Goal: Information Seeking & Learning: Learn about a topic

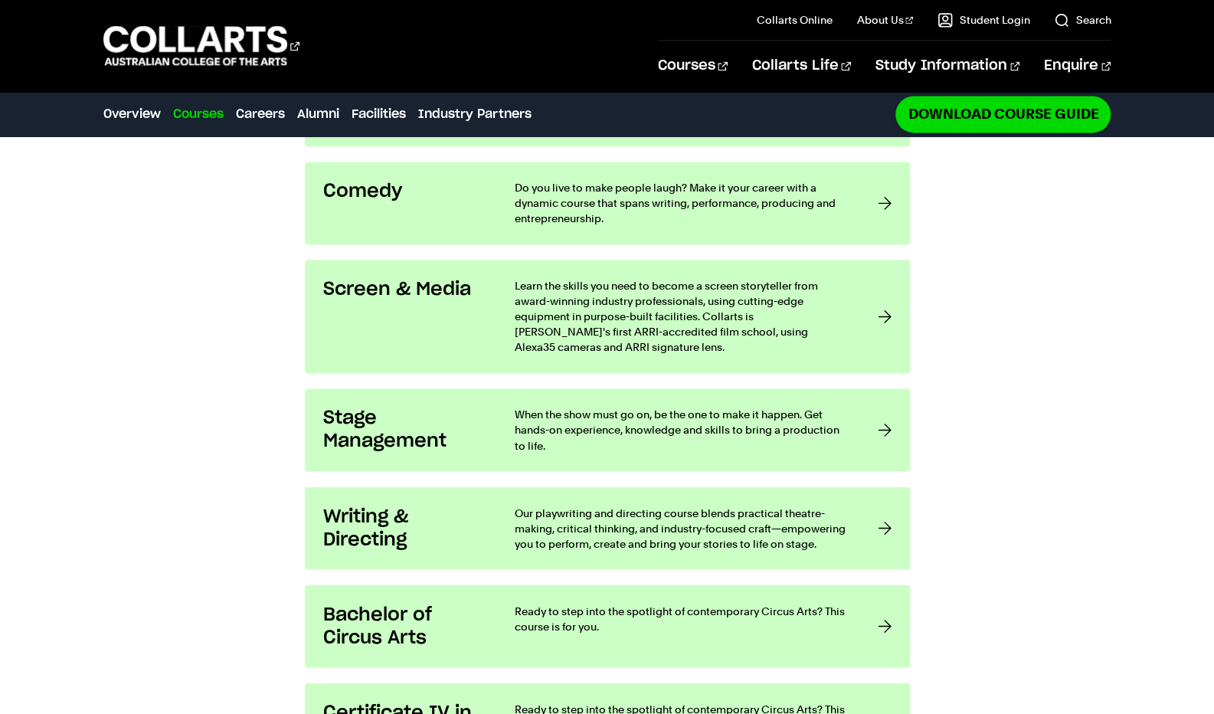
scroll to position [1370, 0]
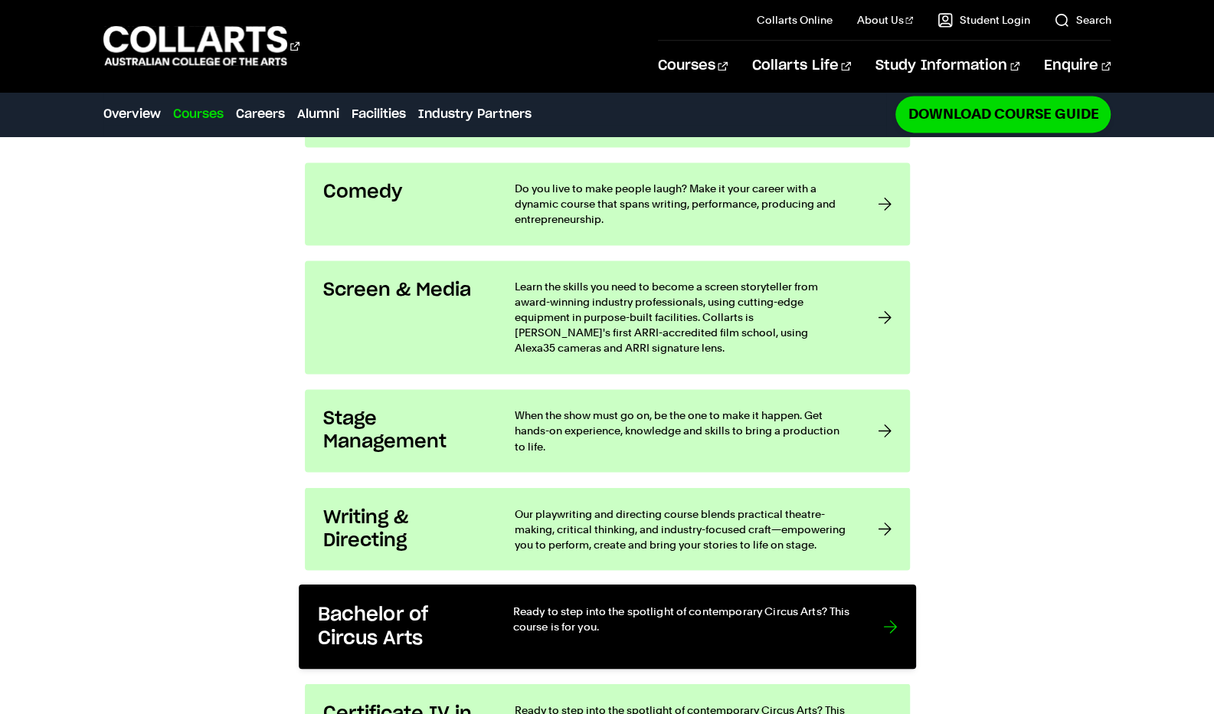
click at [518, 603] on p "Ready to step into the spotlight of contemporary Circus Arts? This course is fo…" at bounding box center [681, 618] width 339 height 31
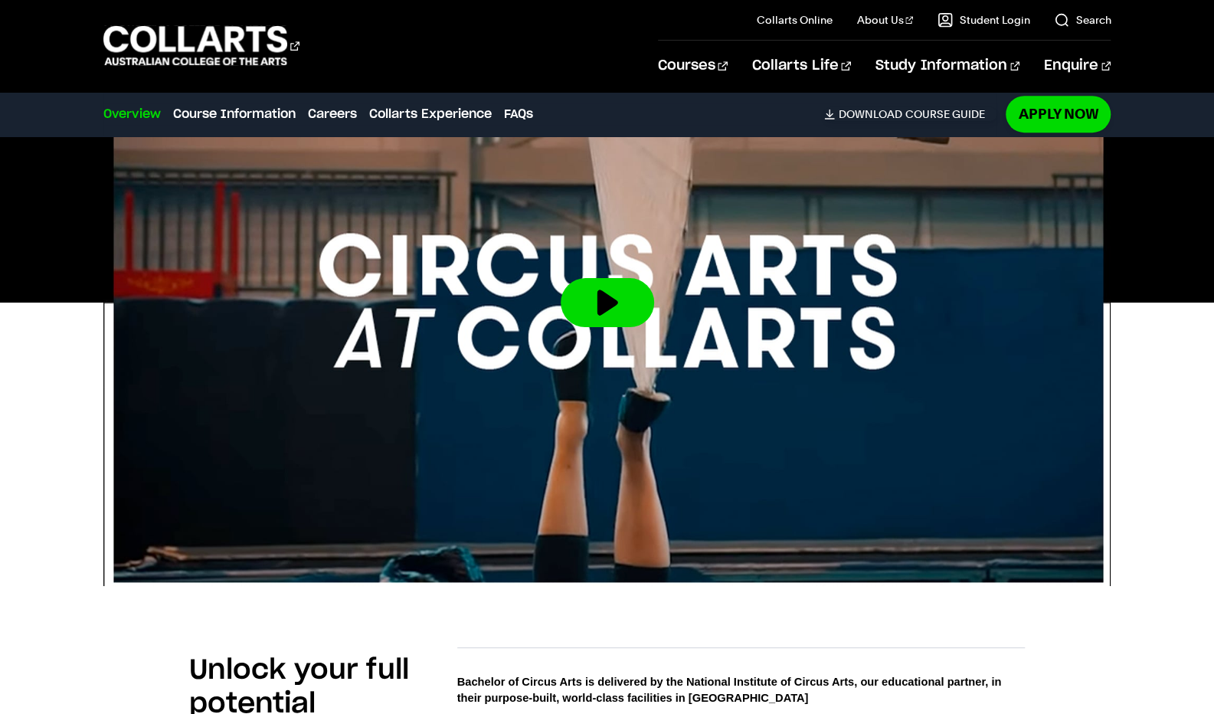
scroll to position [496, 0]
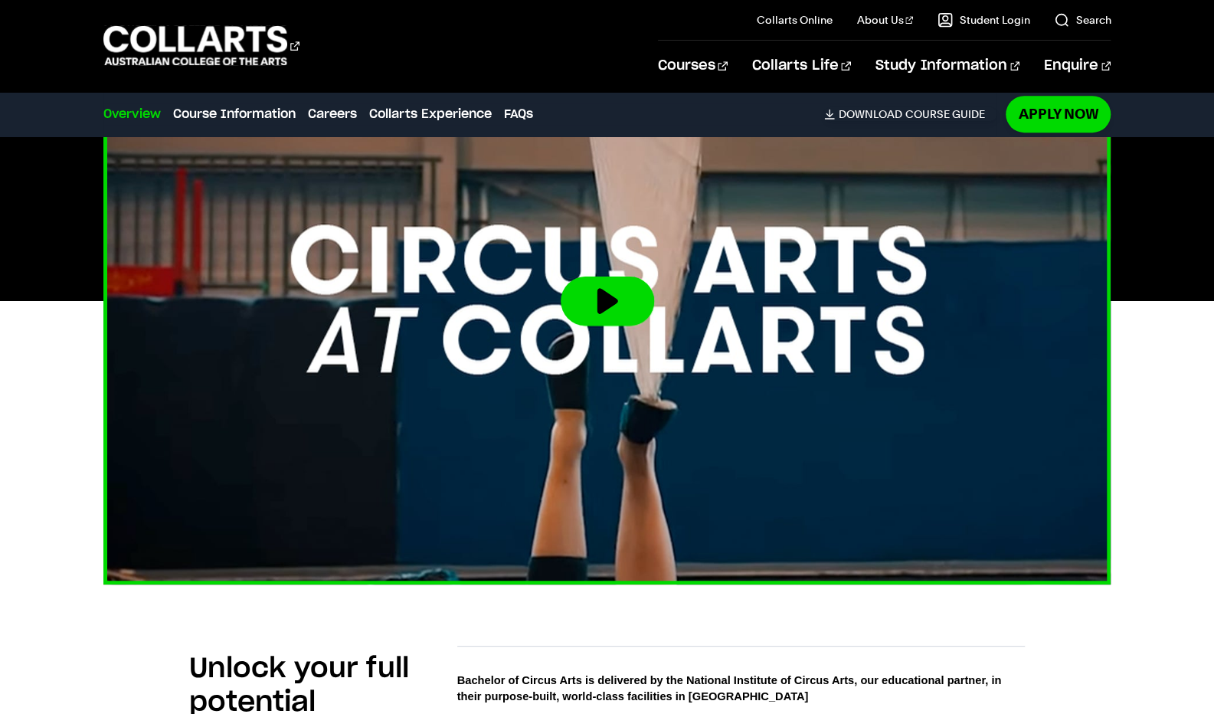
click at [597, 260] on img at bounding box center [607, 300] width 1108 height 623
click at [596, 313] on button at bounding box center [607, 300] width 93 height 49
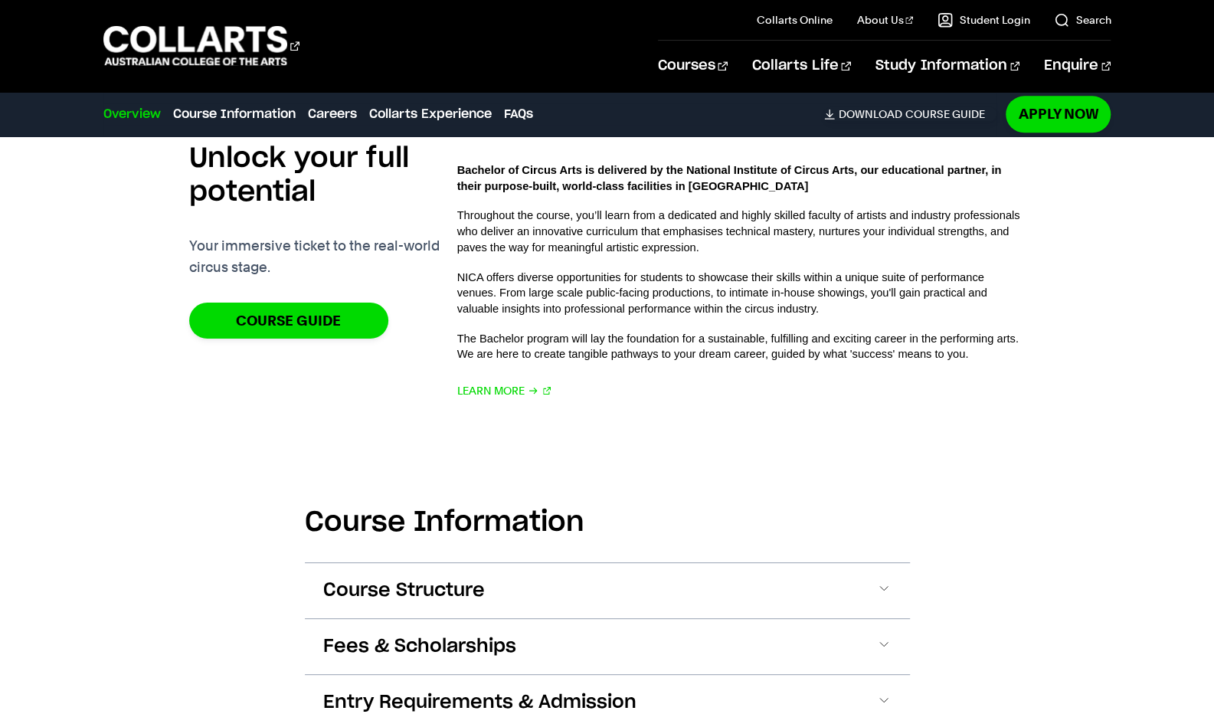
scroll to position [1006, 0]
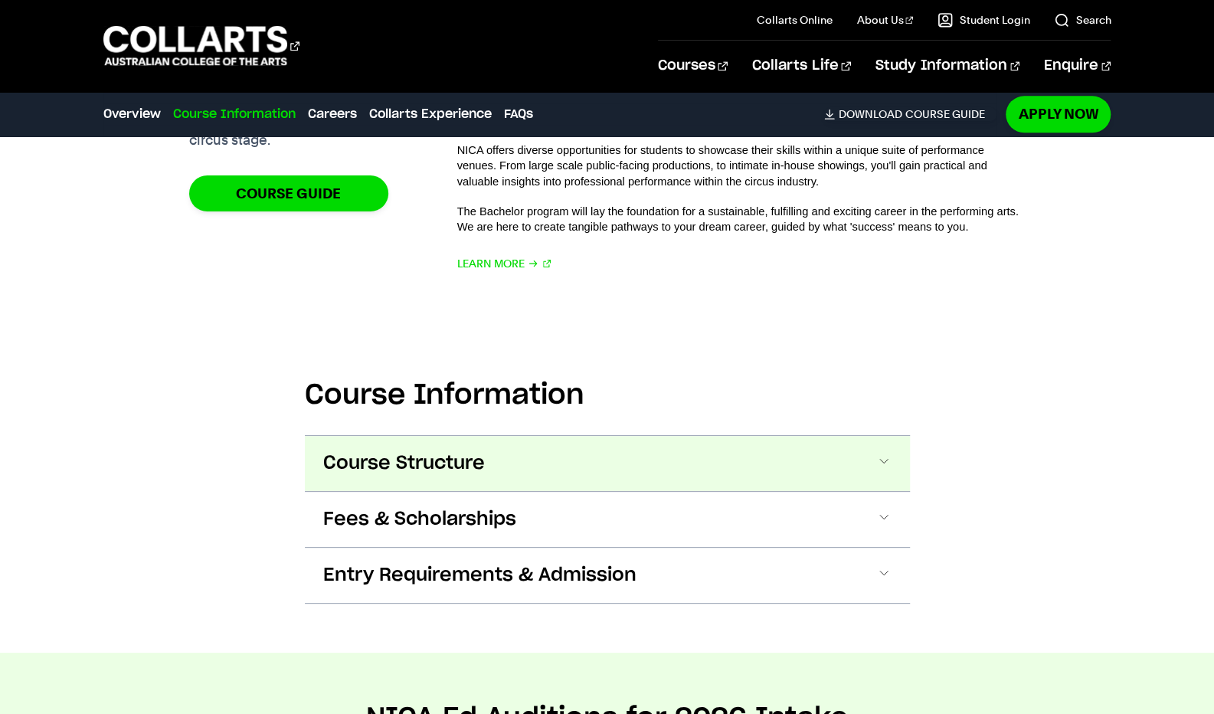
click at [488, 453] on button "Course Structure" at bounding box center [607, 463] width 605 height 55
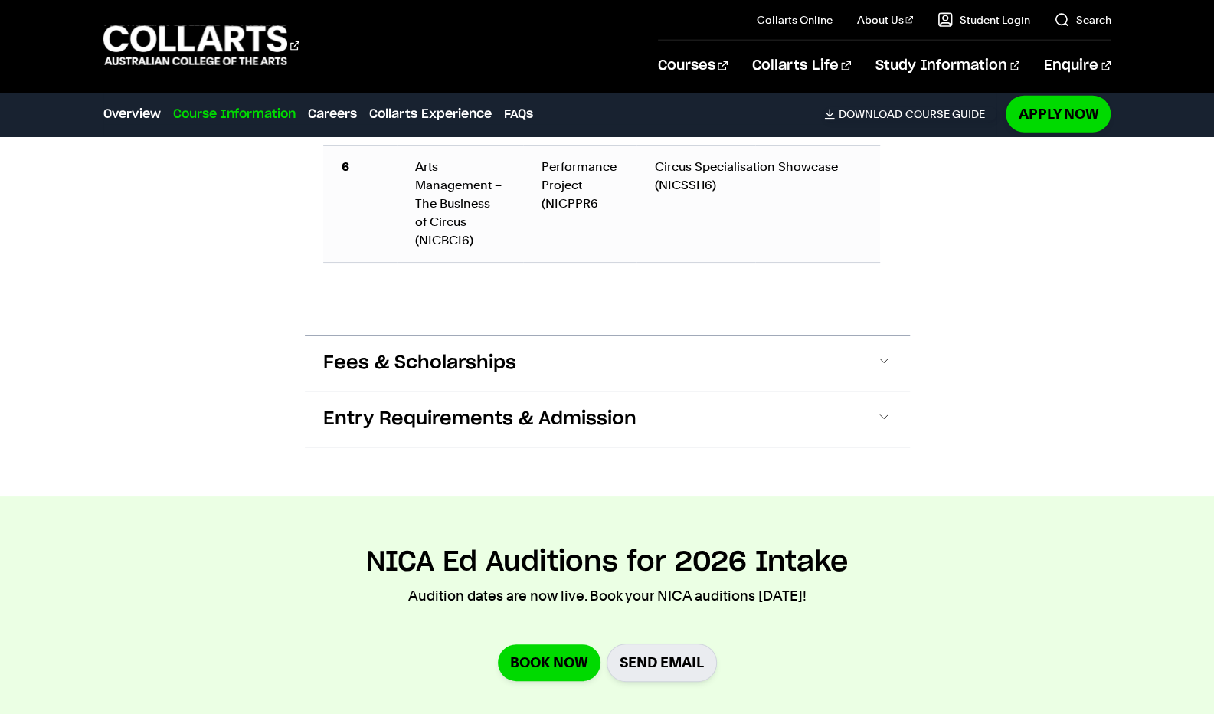
scroll to position [2445, 0]
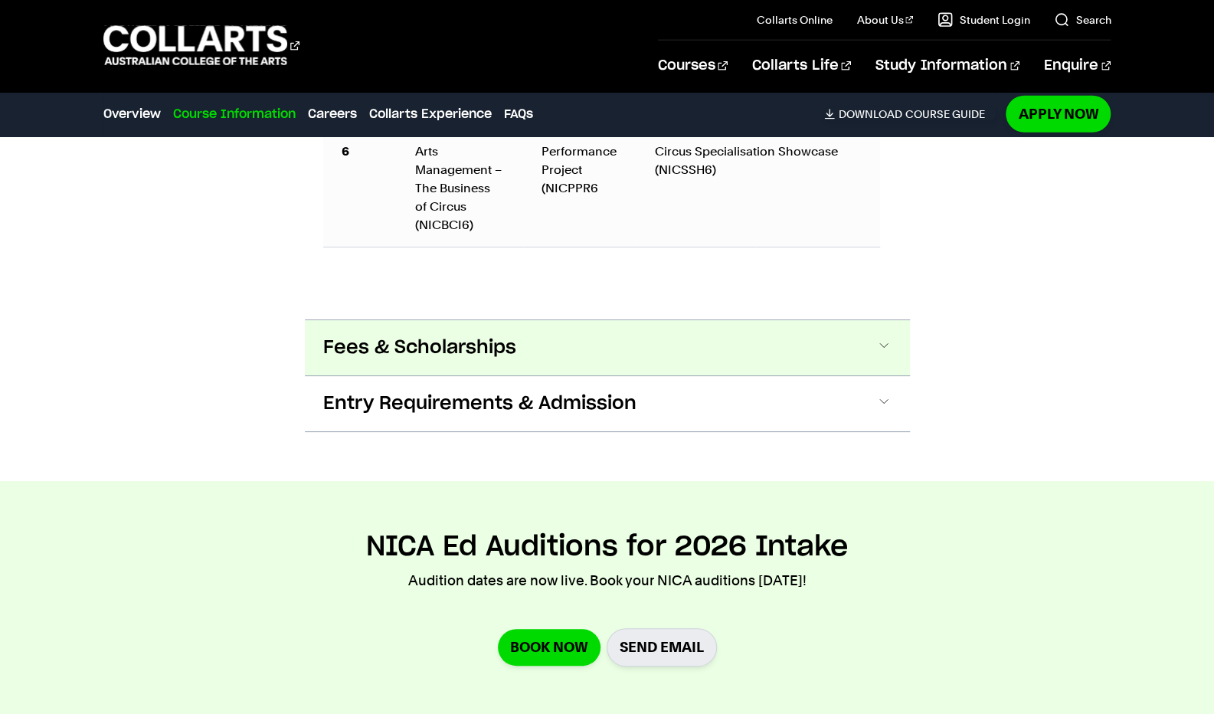
click at [509, 348] on span "Fees & Scholarships" at bounding box center [419, 347] width 193 height 25
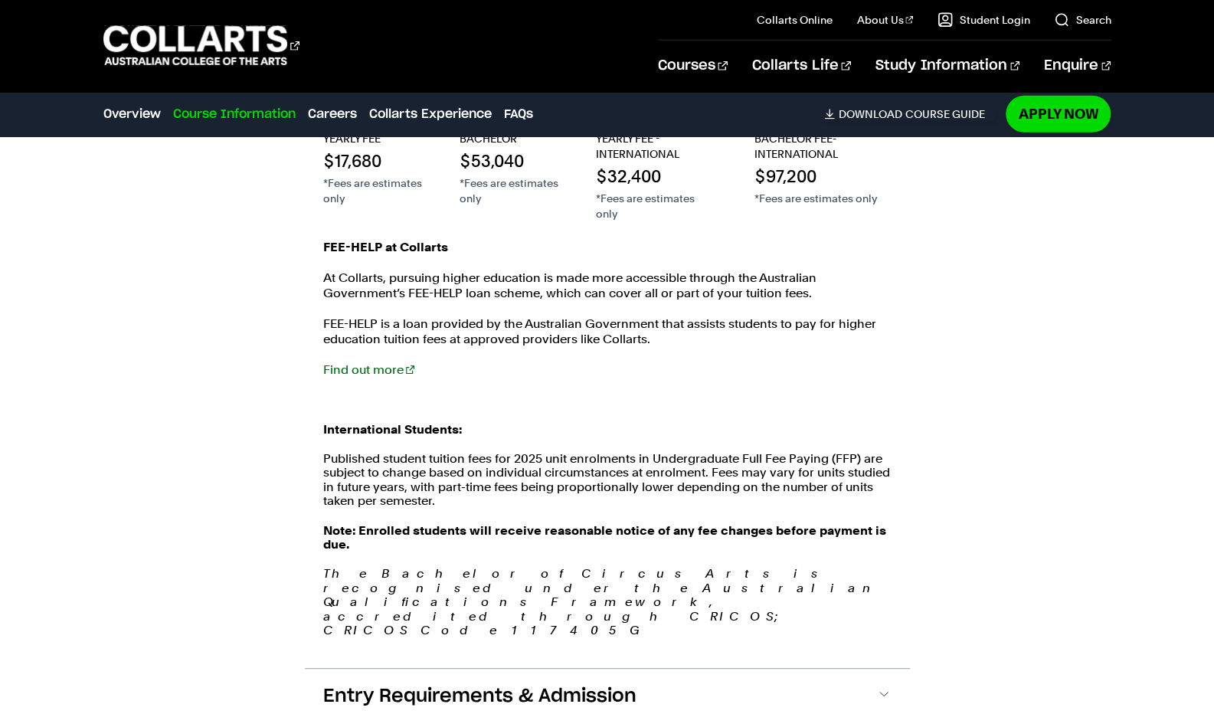
scroll to position [2754, 0]
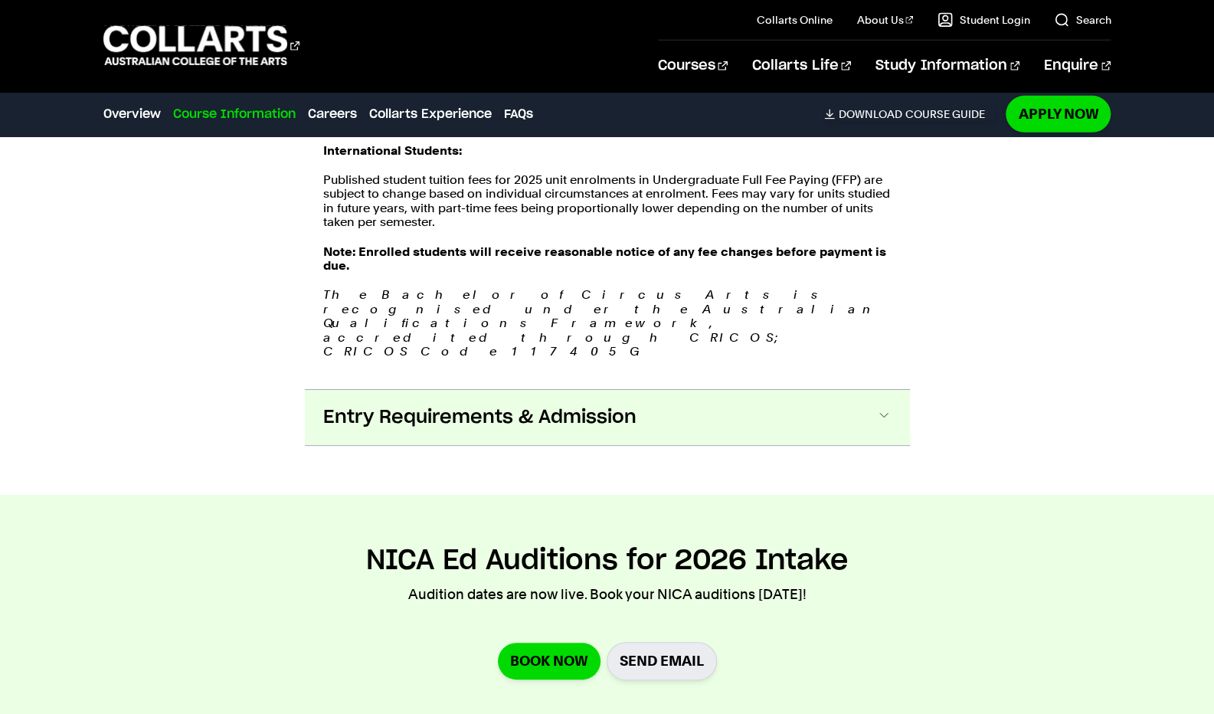
click at [548, 405] on span "Entry Requirements & Admission" at bounding box center [479, 417] width 313 height 25
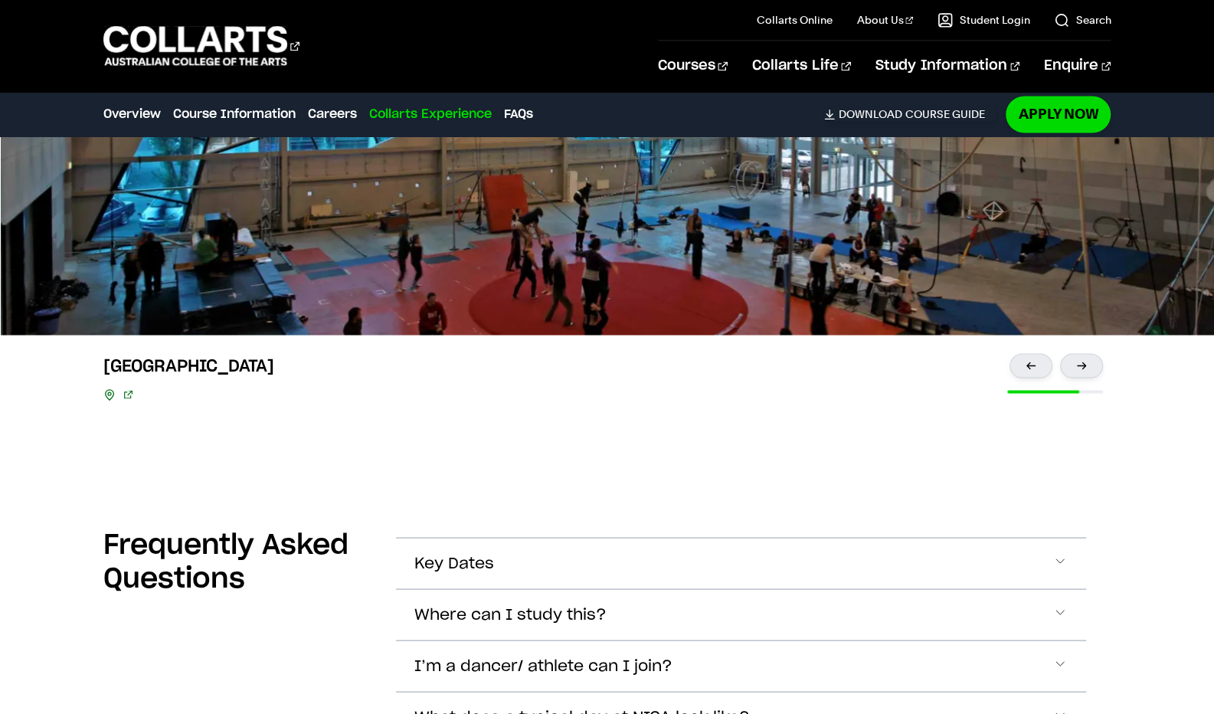
scroll to position [5239, 0]
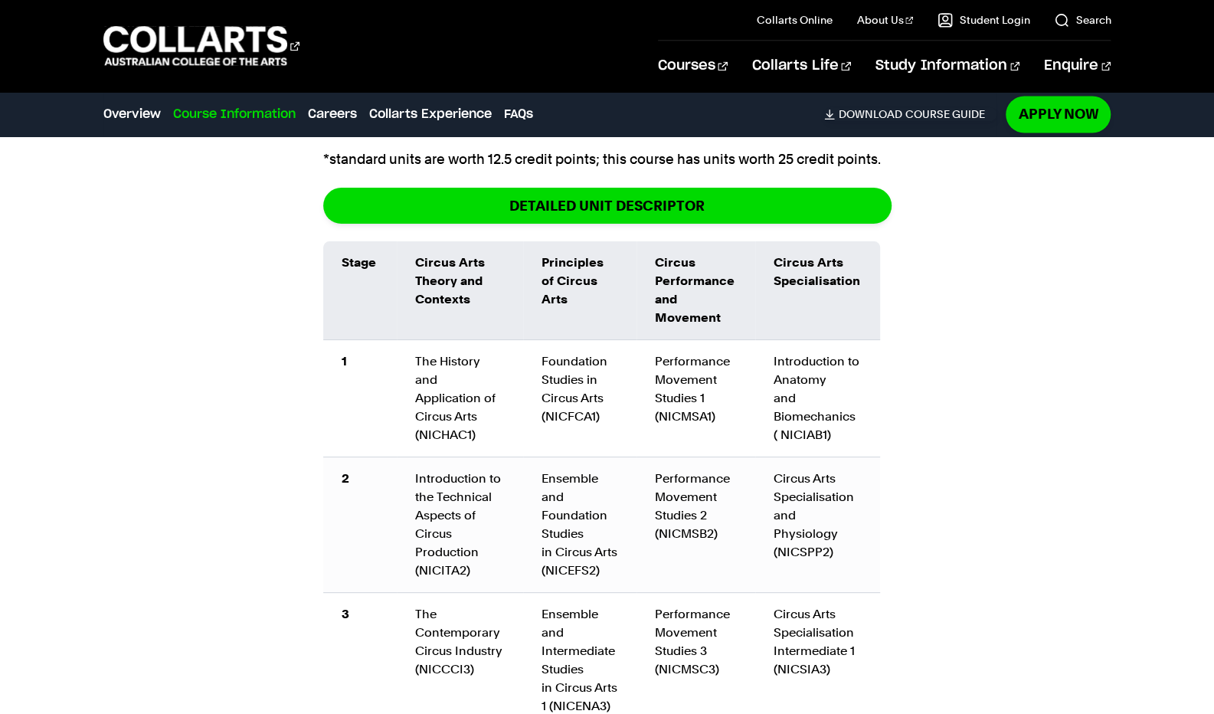
scroll to position [1577, 0]
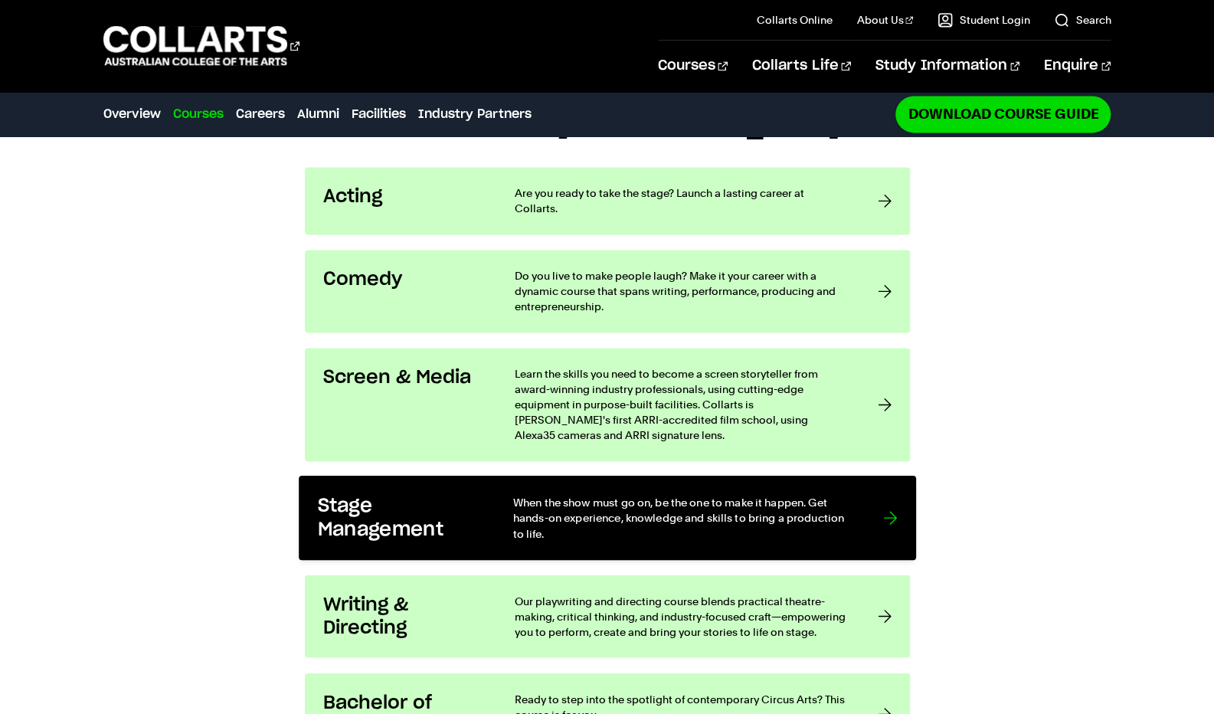
scroll to position [1284, 0]
click at [368, 493] on h3 "Stage Management" at bounding box center [399, 516] width 164 height 47
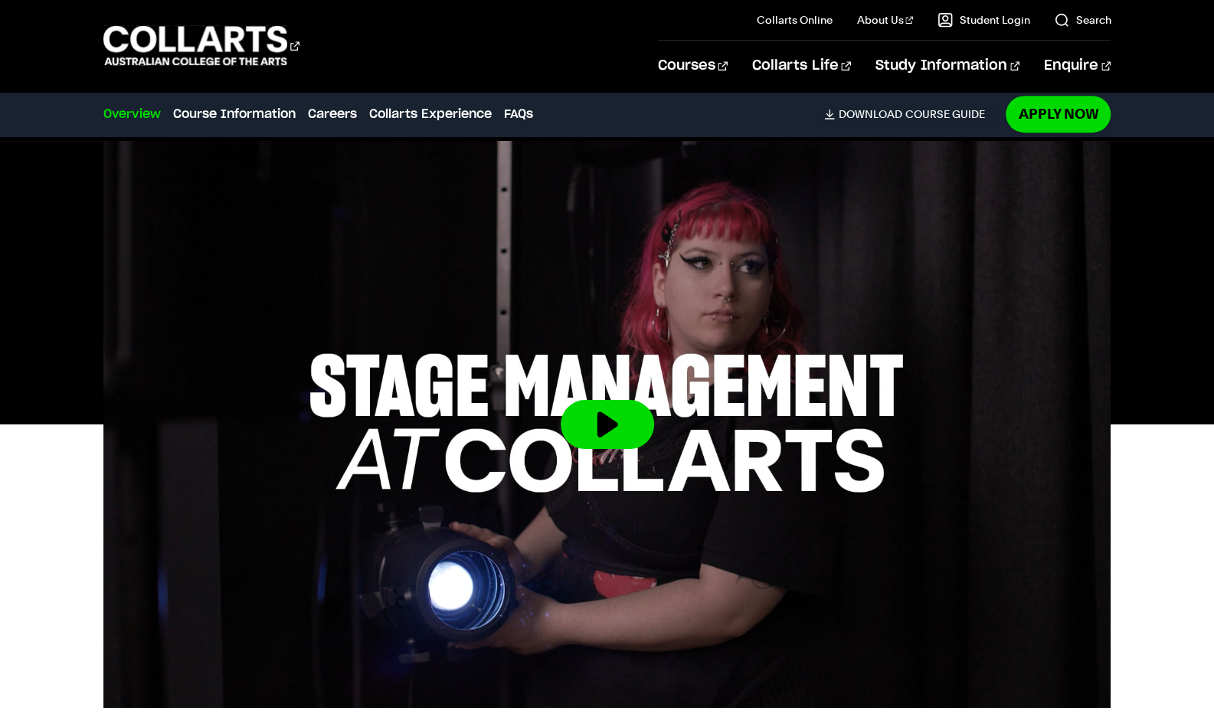
scroll to position [503, 0]
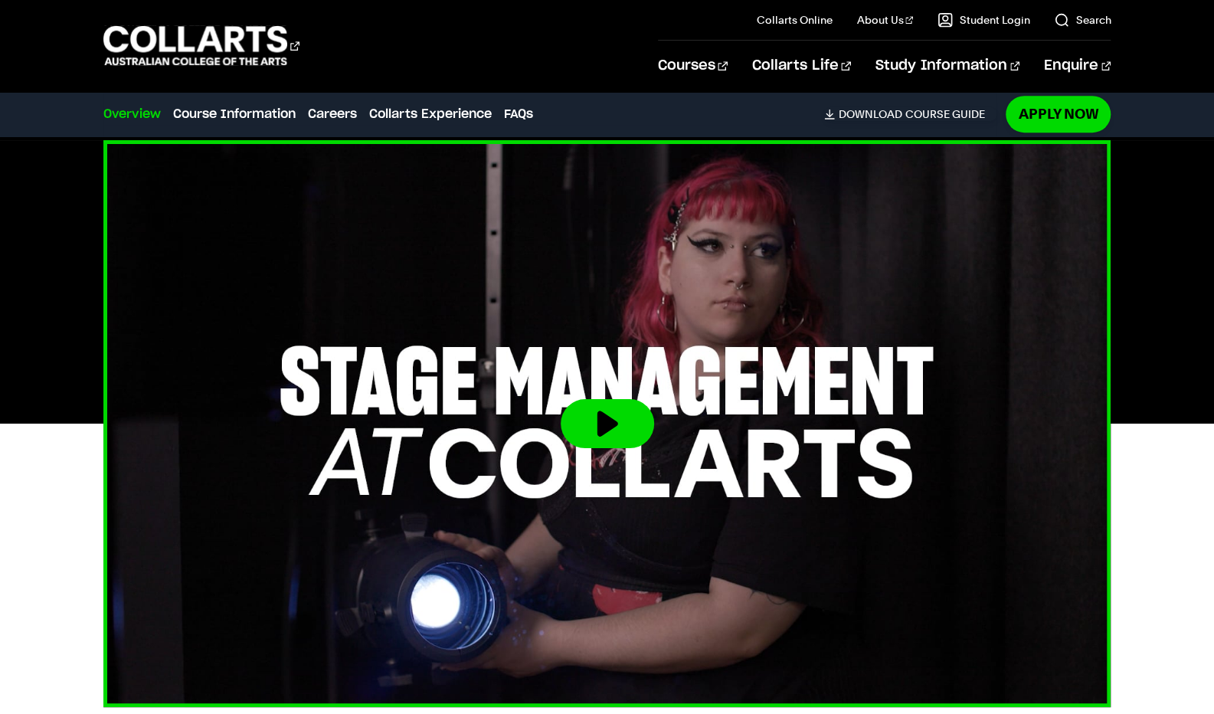
click at [538, 425] on img at bounding box center [607, 423] width 1108 height 623
click at [619, 361] on img at bounding box center [607, 423] width 1108 height 623
click at [603, 404] on button at bounding box center [607, 423] width 93 height 49
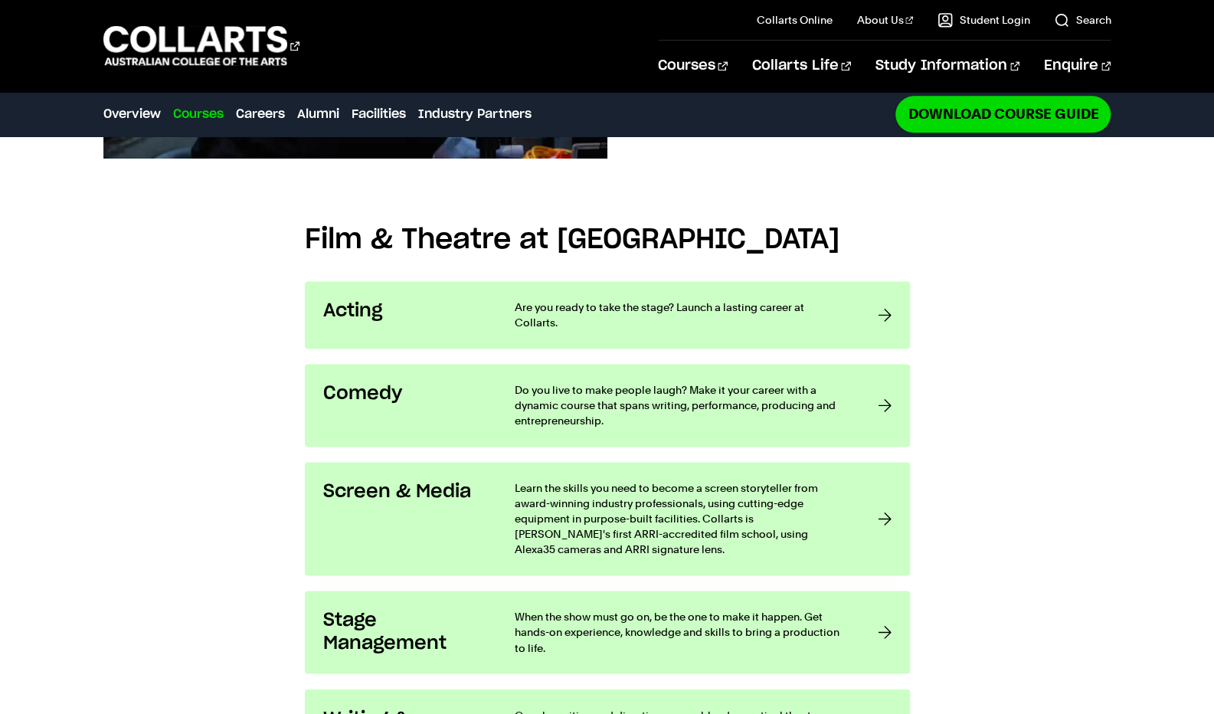
scroll to position [1135, 0]
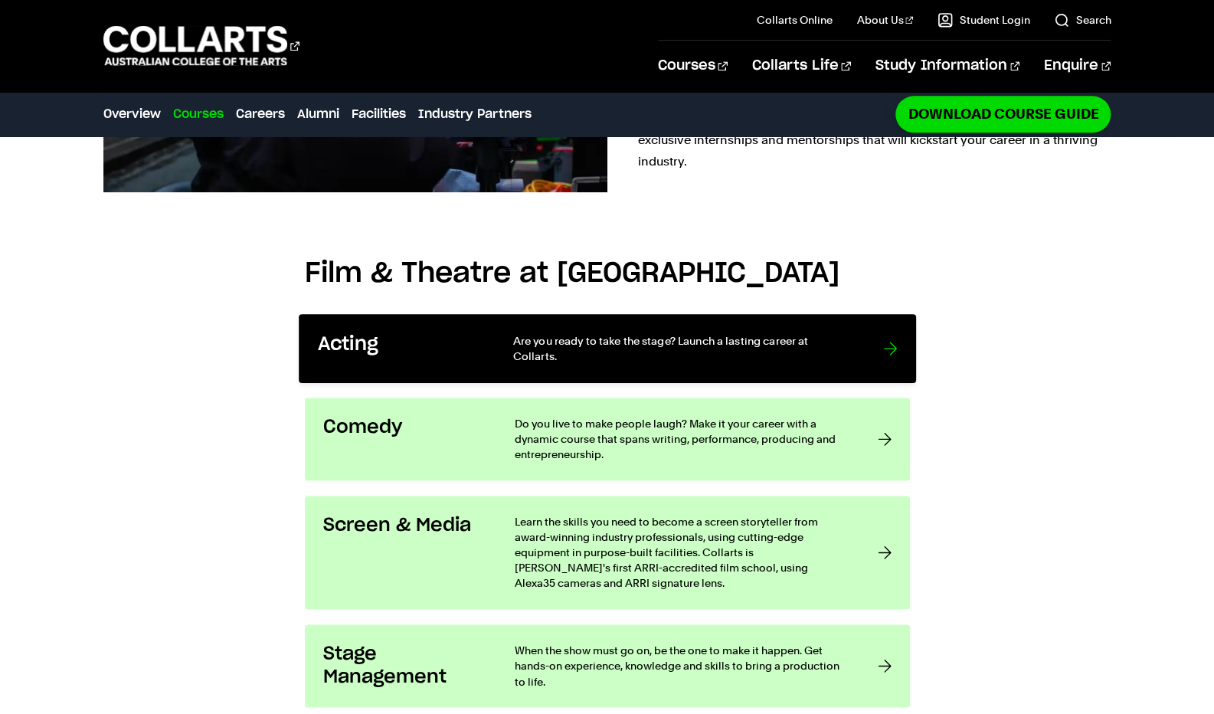
click at [404, 333] on h3 "Acting" at bounding box center [399, 345] width 164 height 24
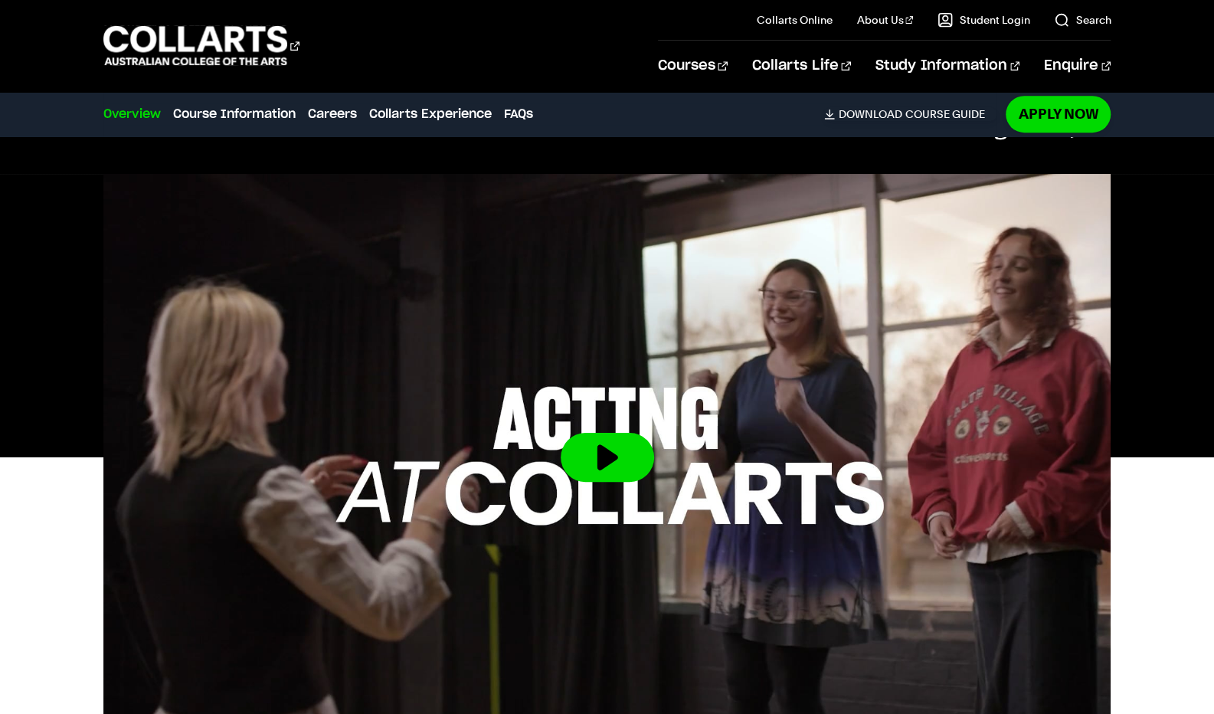
scroll to position [440, 0]
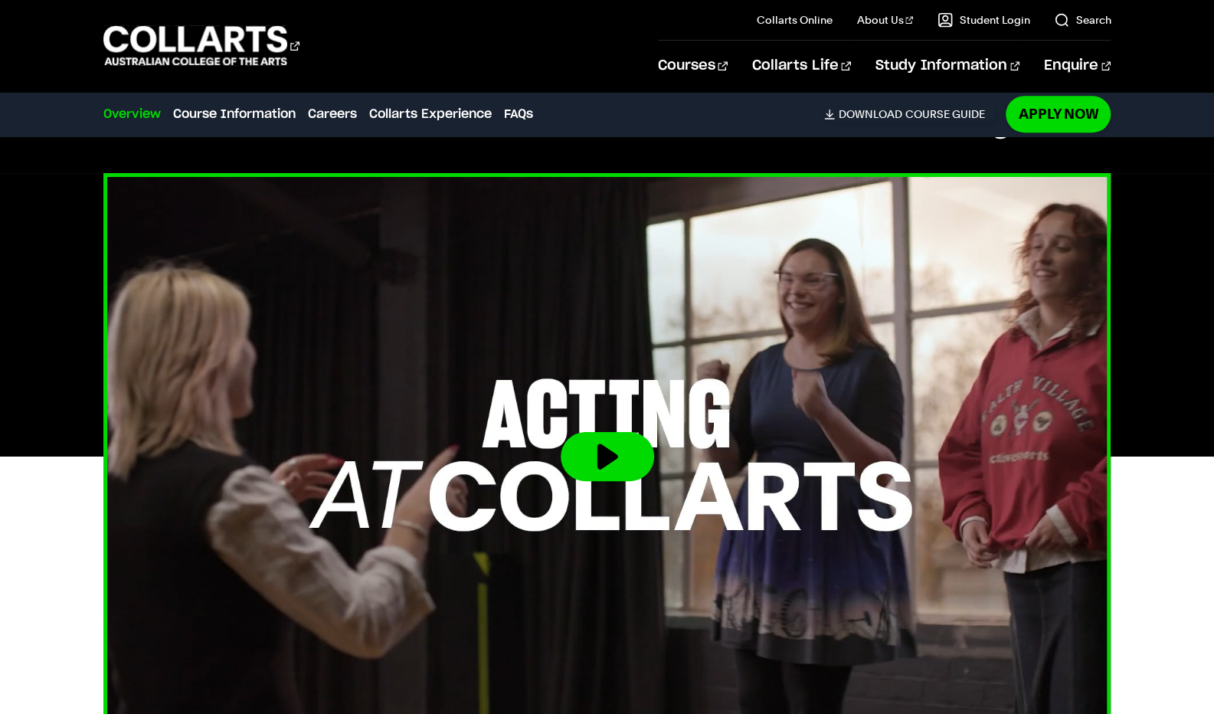
click at [597, 390] on img at bounding box center [607, 456] width 1108 height 623
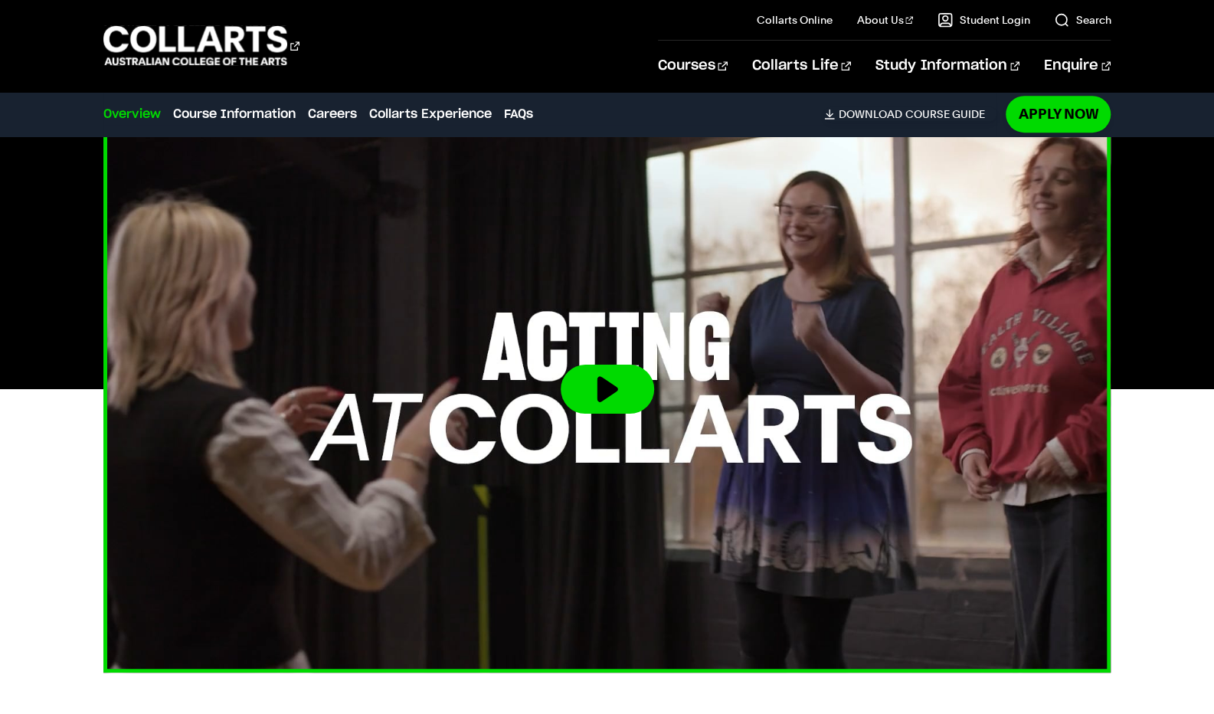
scroll to position [509, 0]
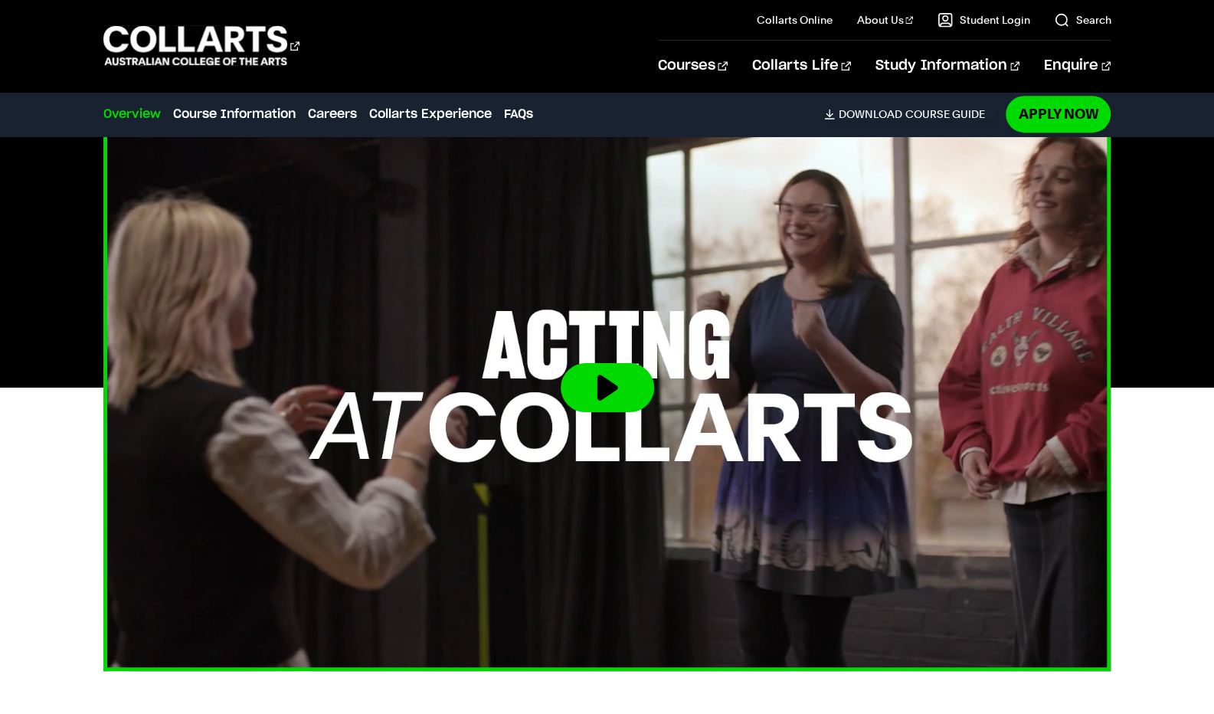
click at [597, 390] on button at bounding box center [607, 387] width 93 height 49
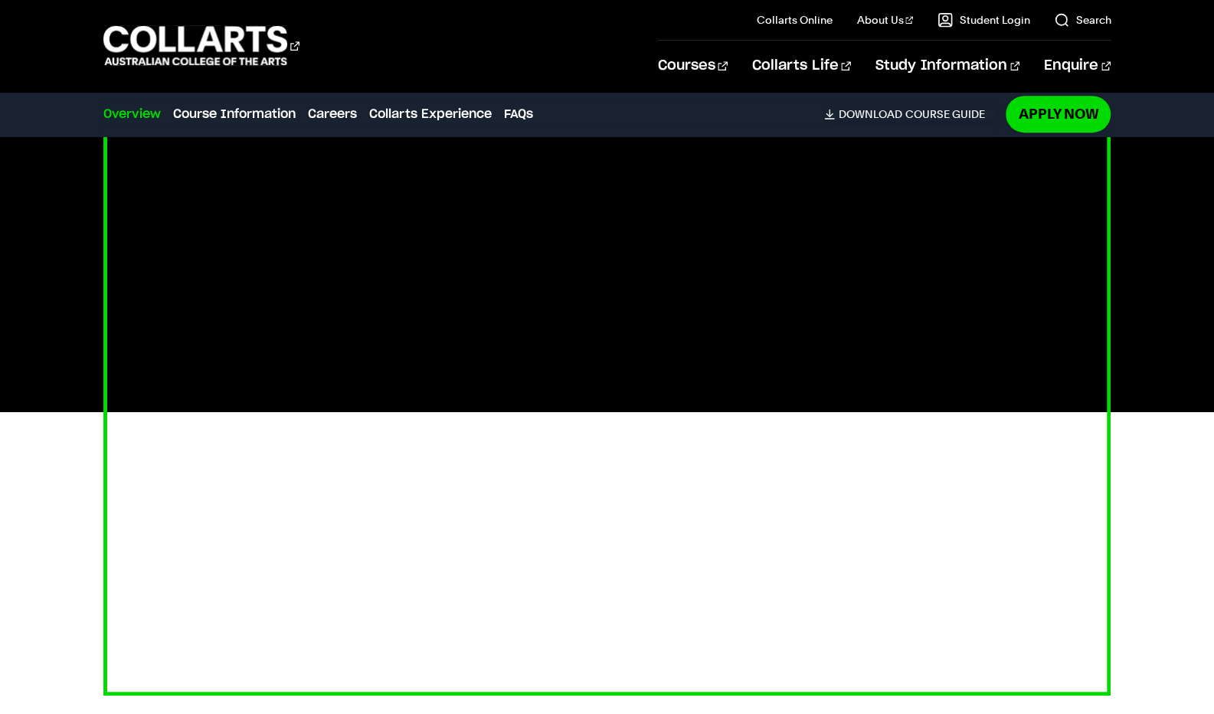
scroll to position [485, 0]
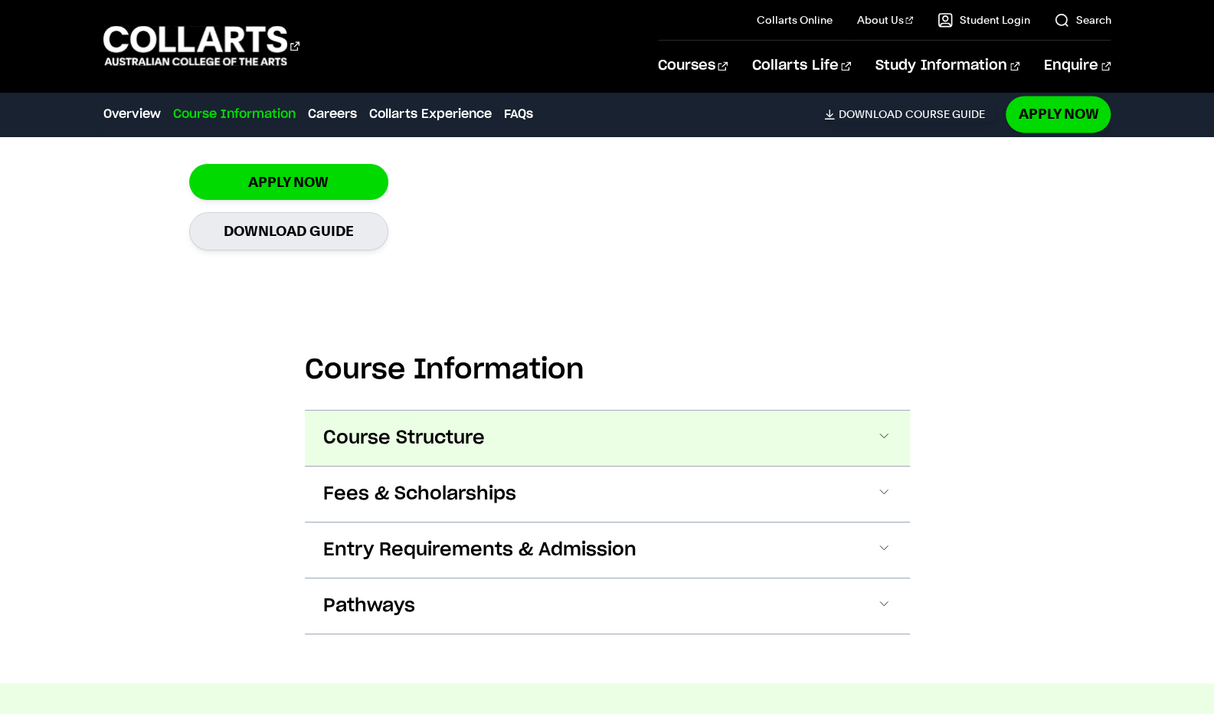
click at [414, 419] on button "Course Structure" at bounding box center [607, 437] width 605 height 55
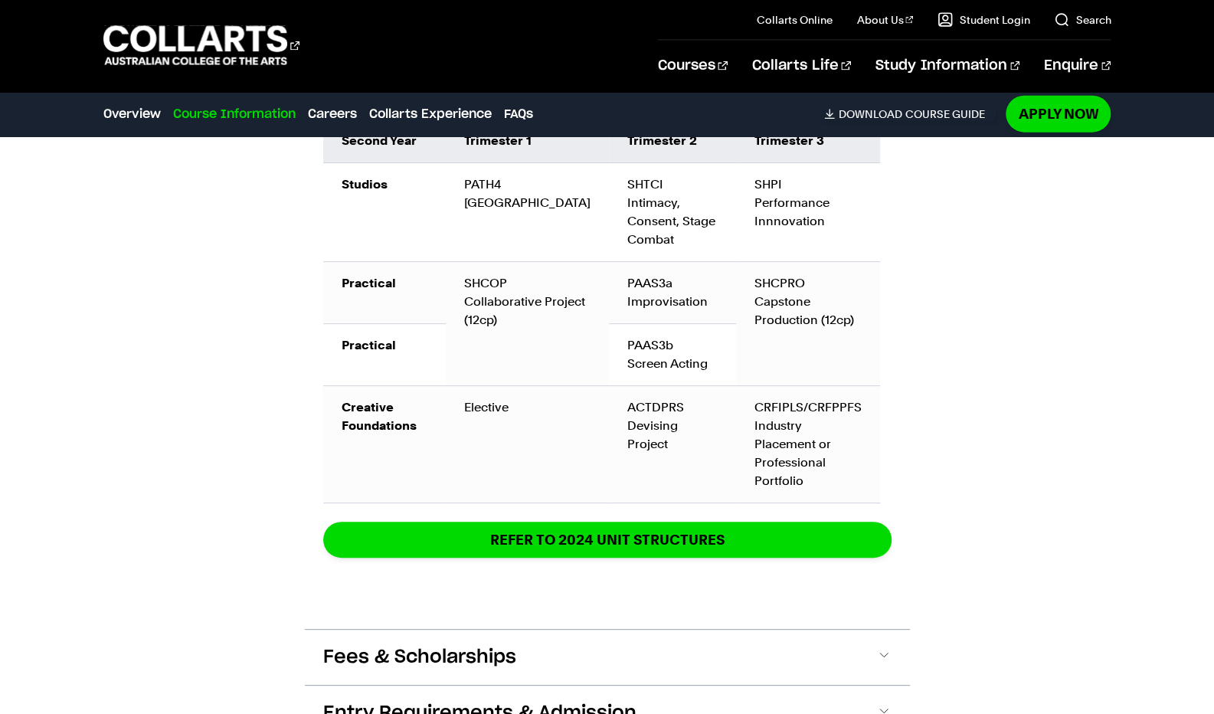
scroll to position [2191, 0]
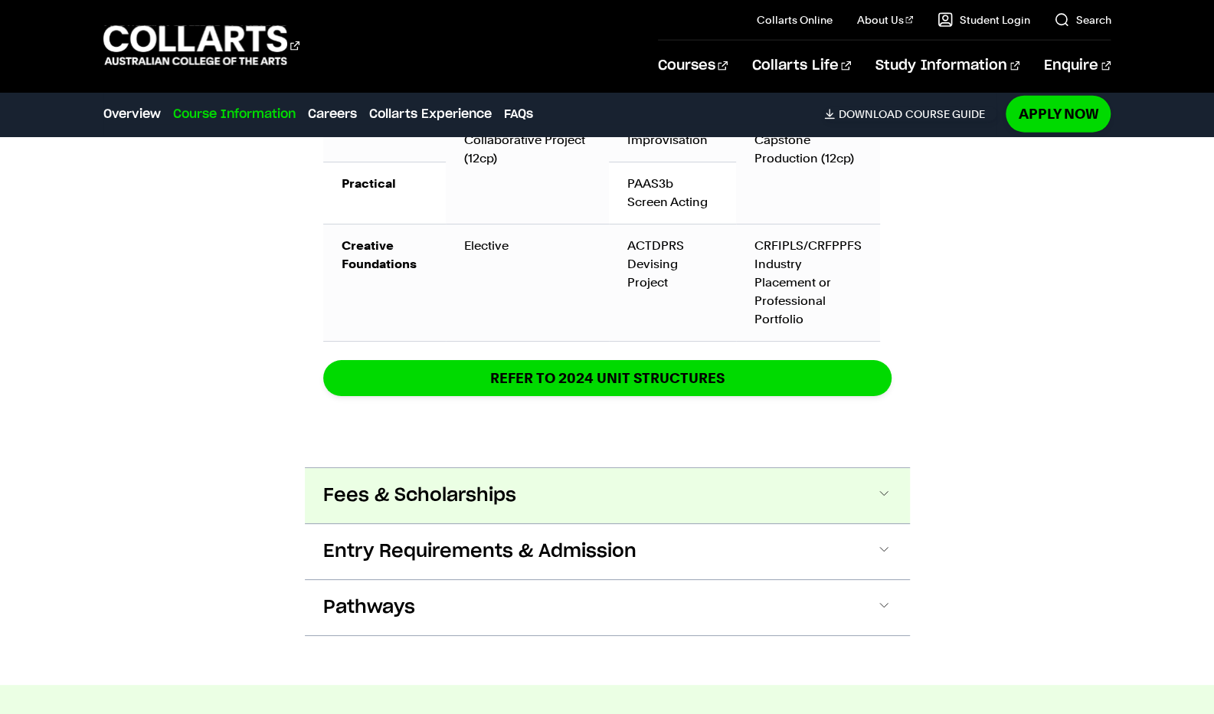
click at [394, 489] on span "Fees & Scholarships" at bounding box center [419, 495] width 193 height 25
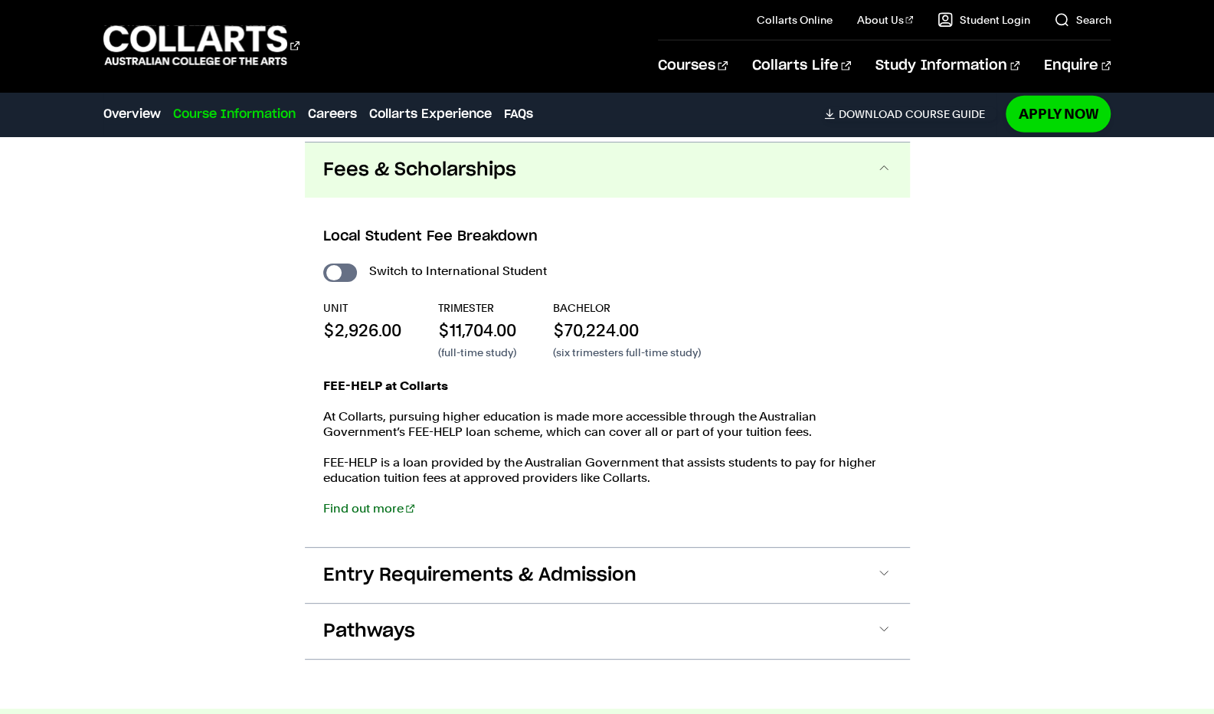
scroll to position [2677, 0]
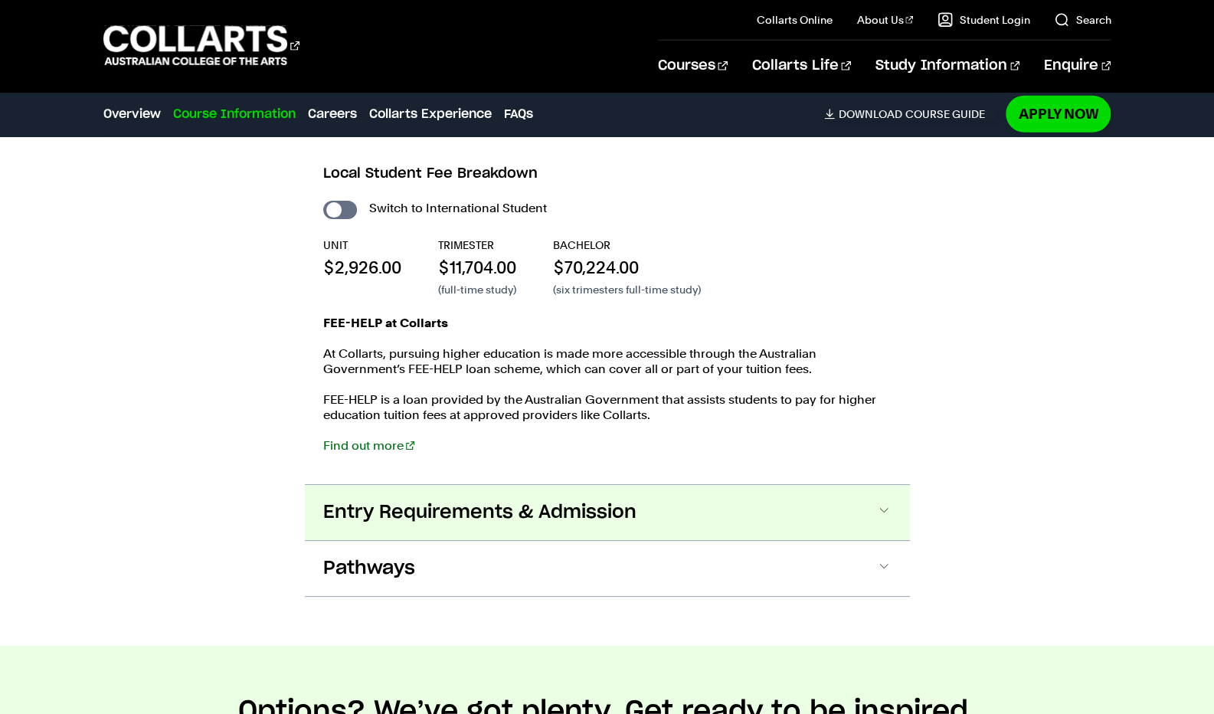
click at [386, 500] on span "Entry Requirements & Admission" at bounding box center [479, 512] width 313 height 25
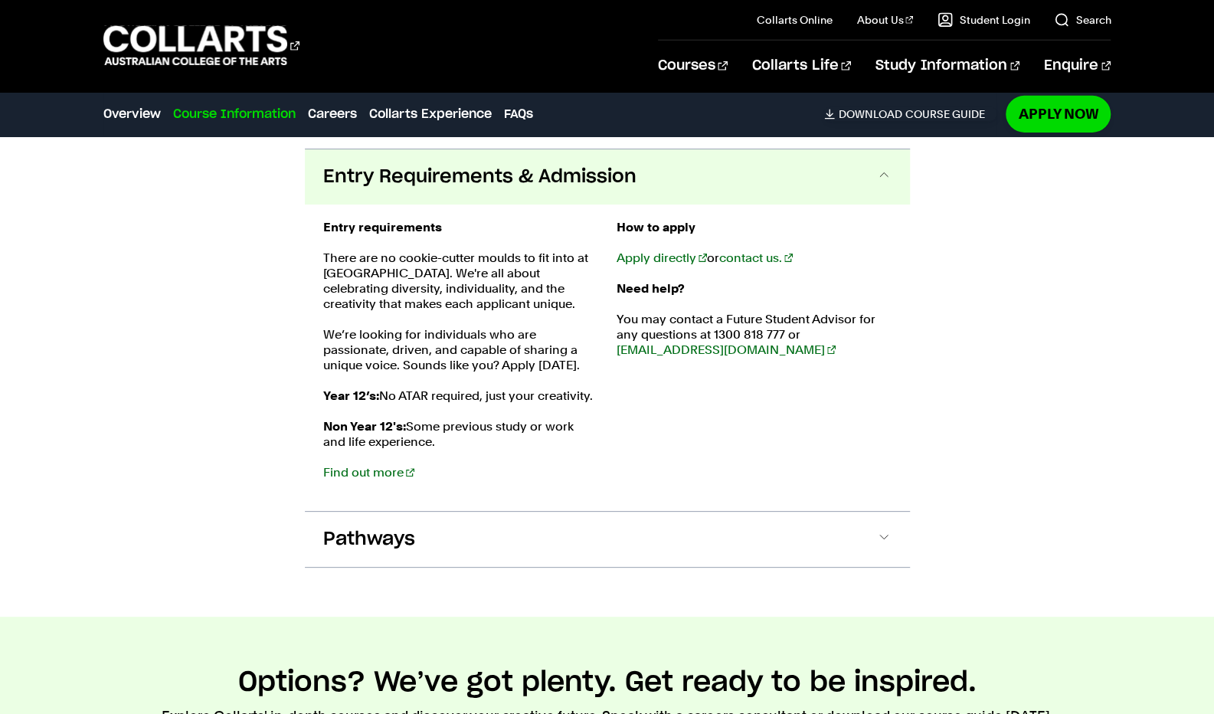
scroll to position [3083, 0]
